Goal: Transaction & Acquisition: Purchase product/service

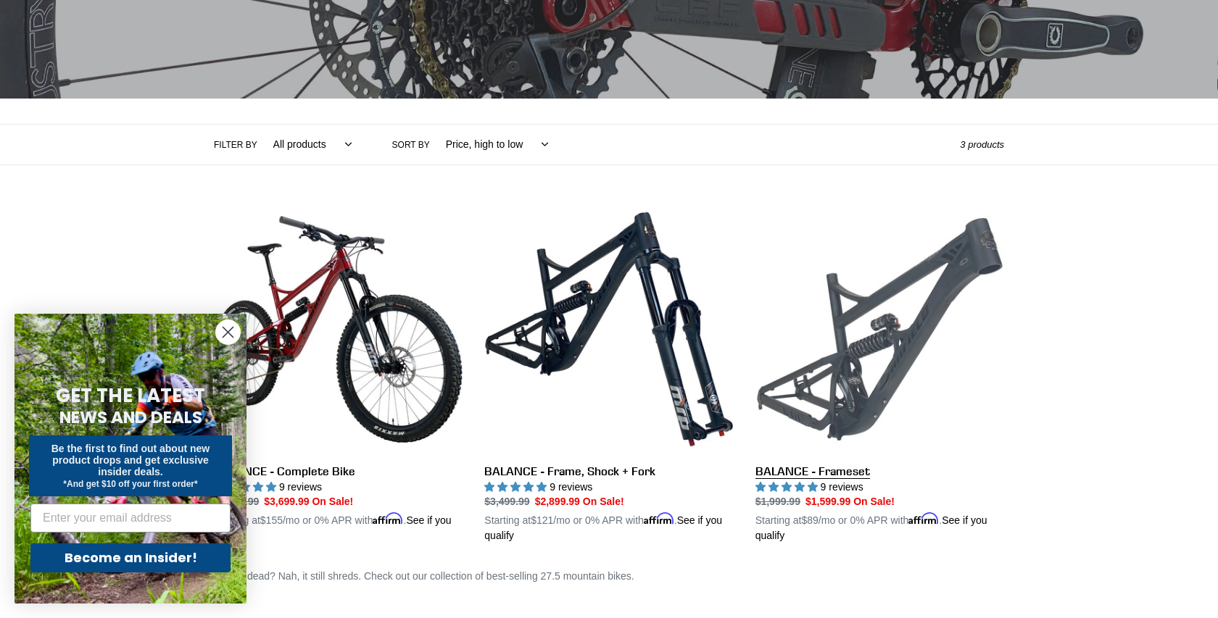
click at [866, 371] on link "BALANCE - Frameset" at bounding box center [880, 374] width 249 height 339
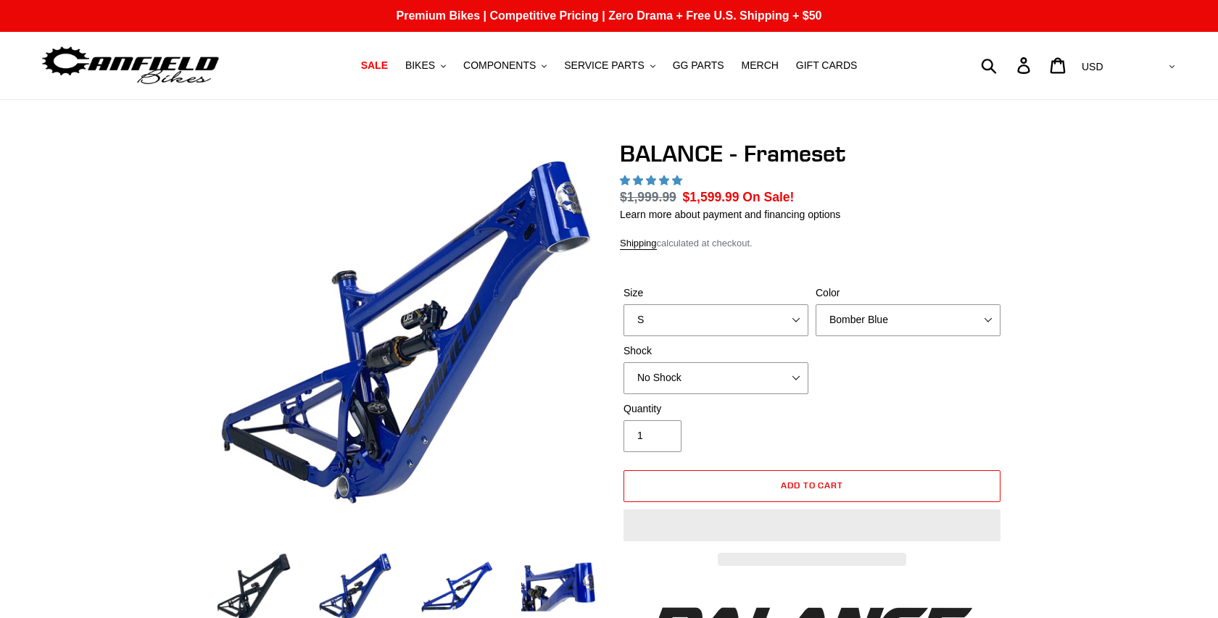
select select "highest-rating"
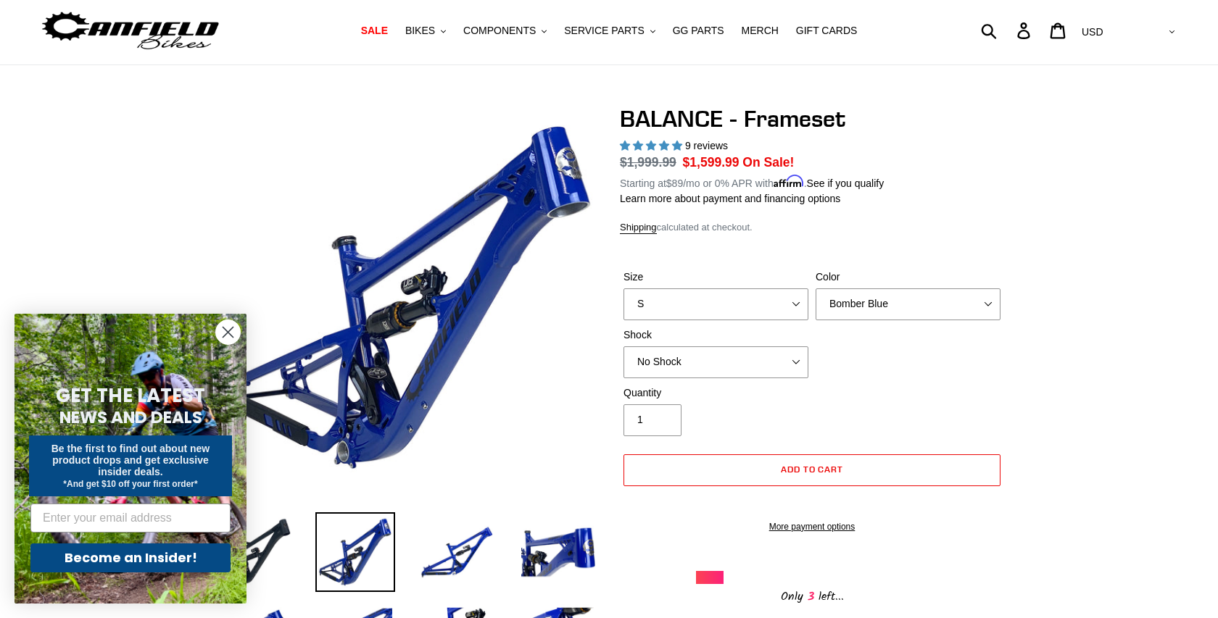
scroll to position [40, 0]
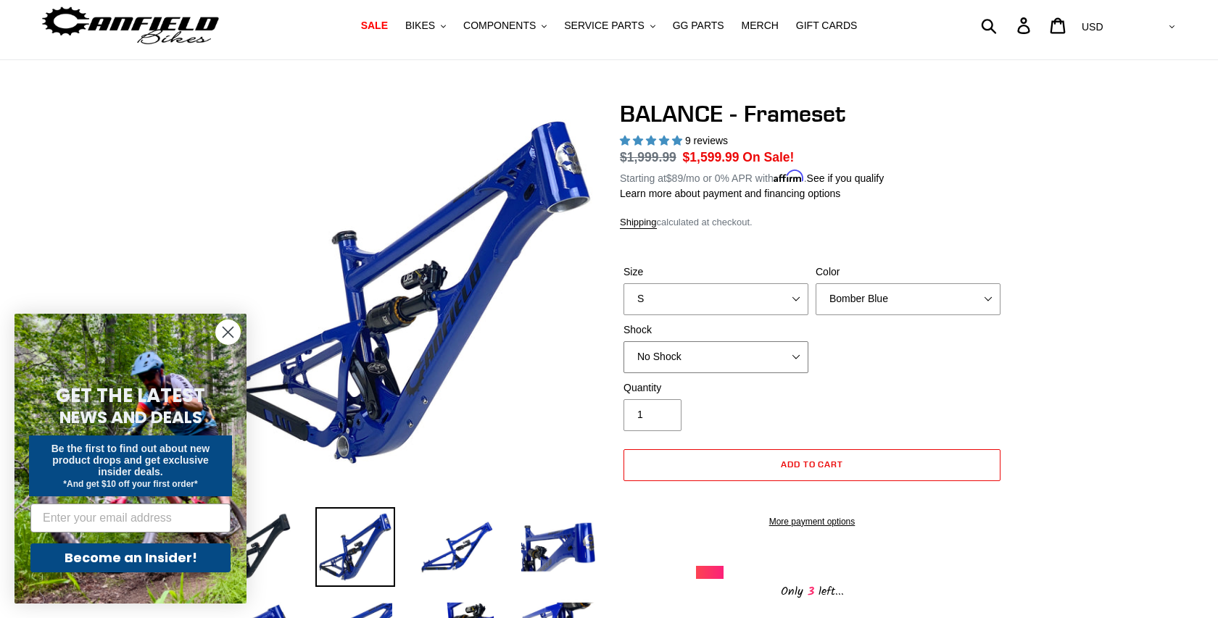
click at [722, 351] on select "No Shock Cane Creek Kitsuma Air Öhlins TTX2 Air EXT Storia V3-S" at bounding box center [716, 358] width 185 height 32
click at [721, 355] on select "No Shock Cane Creek Kitsuma Air Öhlins TTX2 Air EXT Storia V3-S" at bounding box center [716, 358] width 185 height 32
click at [709, 355] on select "No Shock Cane Creek Kitsuma Air Öhlins TTX2 Air EXT Storia V3-S" at bounding box center [716, 358] width 185 height 32
select select "EXT Storia V3-S"
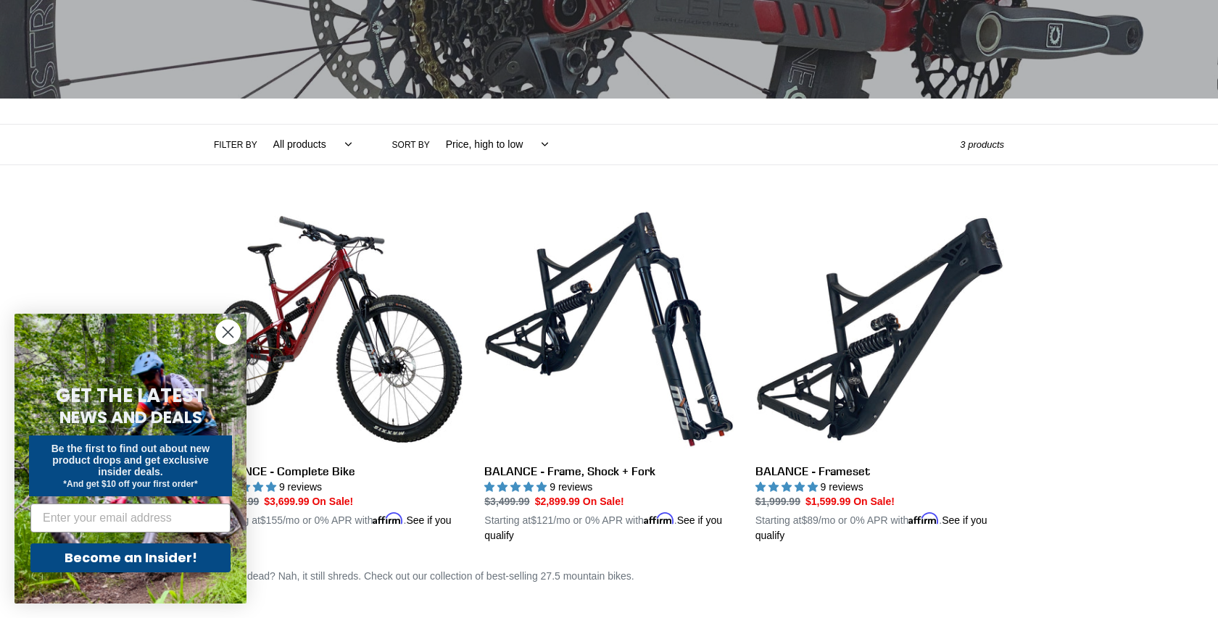
click at [225, 335] on icon "Close dialog" at bounding box center [228, 333] width 10 height 10
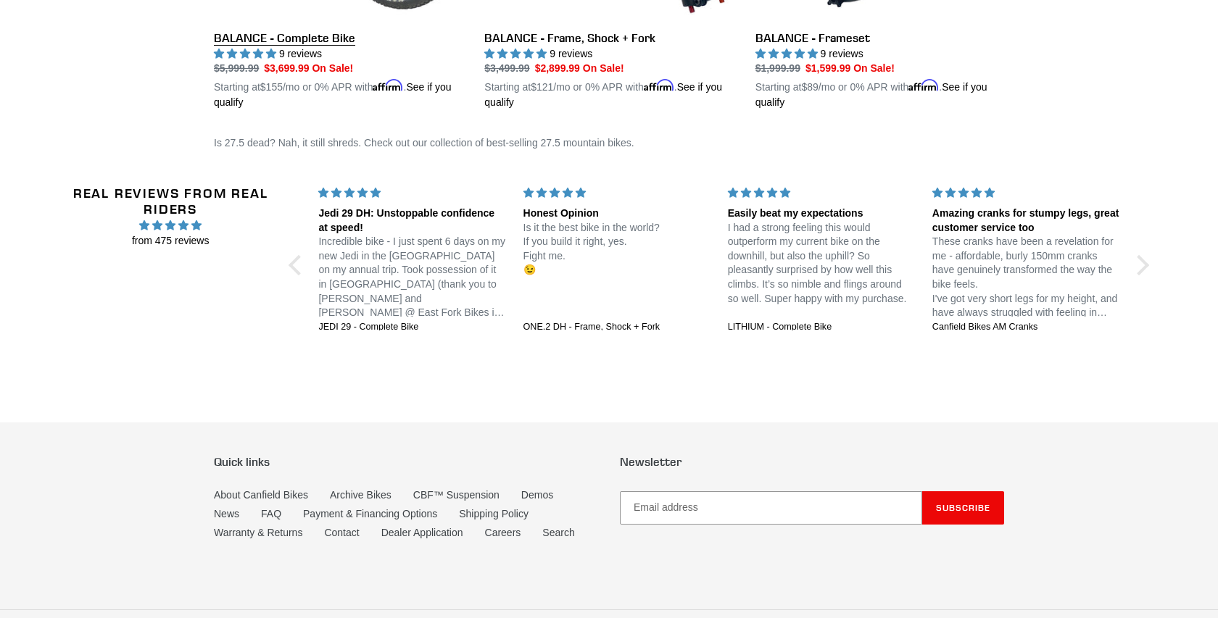
scroll to position [671, 0]
